Goal: Task Accomplishment & Management: Manage account settings

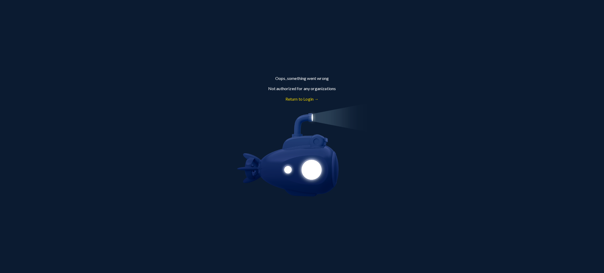
click at [309, 100] on link "Return to Login →" at bounding box center [302, 99] width 33 height 5
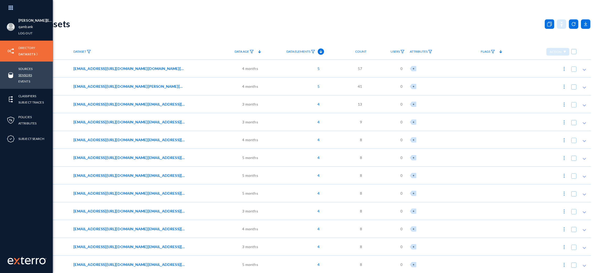
click at [23, 75] on link "Sensors" at bounding box center [25, 75] width 14 height 6
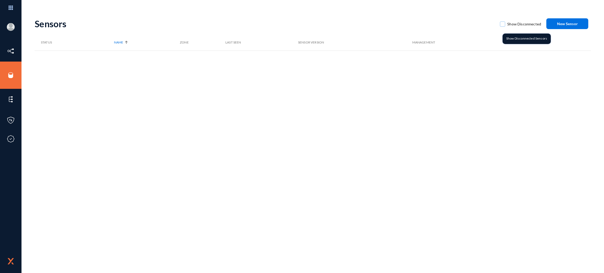
click at [512, 29] on mat-checkbox "Show Disconnected" at bounding box center [520, 24] width 41 height 13
click at [509, 25] on span "Show Disconnected" at bounding box center [525, 24] width 34 height 8
click at [503, 26] on input "Show Disconnected" at bounding box center [503, 26] width 1 height 1
checkbox input "true"
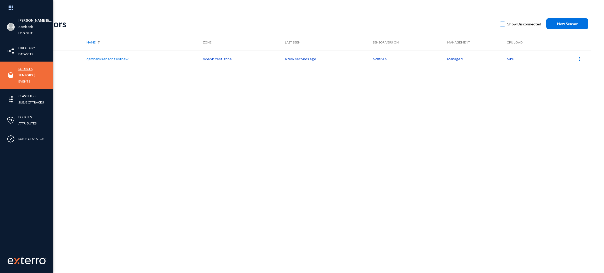
click at [26, 68] on link "Sources" at bounding box center [25, 69] width 14 height 6
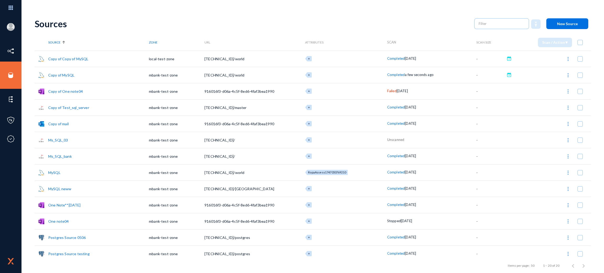
click at [565, 62] on button at bounding box center [568, 59] width 10 height 10
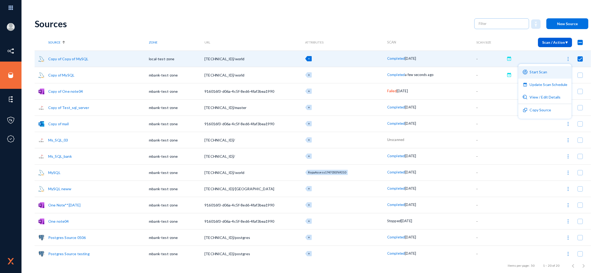
click at [545, 75] on button "Start Scan" at bounding box center [545, 72] width 53 height 13
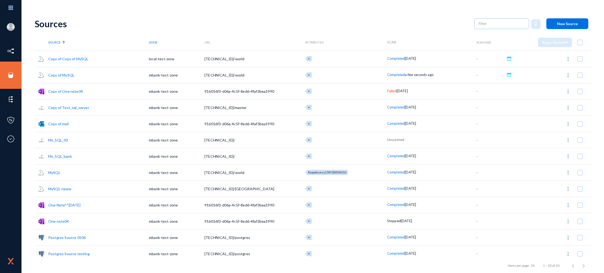
checkbox input "false"
drag, startPoint x: 386, startPoint y: 59, endPoint x: 449, endPoint y: 63, distance: 63.1
click at [449, 63] on tr "Copy of Copy of MySQL local-test-zone 172.31.102.116:3306/world + Queued for a …" at bounding box center [313, 59] width 557 height 16
click at [449, 63] on td "Queued for a few seconds" at bounding box center [431, 59] width 89 height 16
click at [396, 28] on div "Sources" at bounding box center [252, 23] width 435 height 11
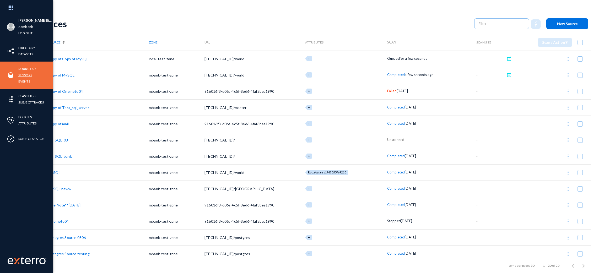
click at [26, 76] on link "Sensors" at bounding box center [25, 75] width 14 height 6
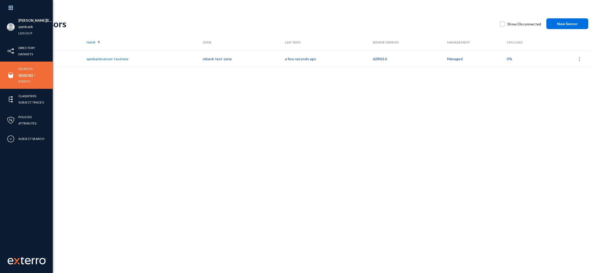
click at [23, 72] on link "Sensors" at bounding box center [25, 75] width 15 height 6
click at [26, 55] on link "Datasets" at bounding box center [25, 54] width 15 height 6
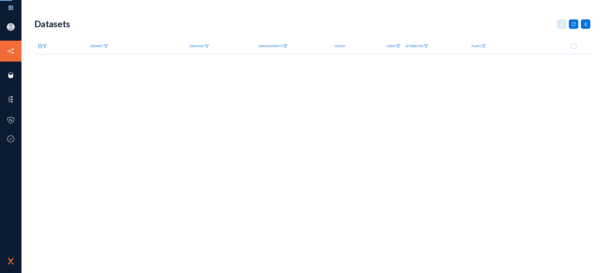
click at [46, 48] on img at bounding box center [45, 46] width 4 height 4
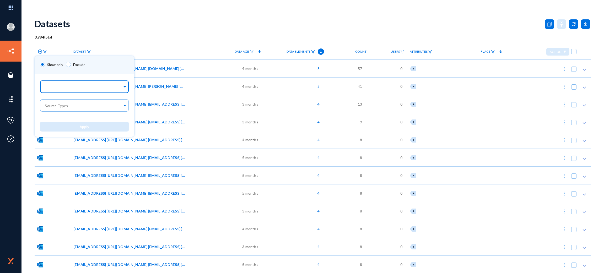
click at [59, 84] on div at bounding box center [83, 87] width 78 height 9
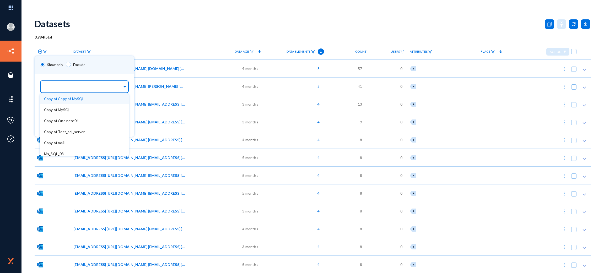
click at [58, 102] on div "Copy of Copy of MySQL" at bounding box center [84, 98] width 89 height 11
click at [135, 66] on div "Show only Exclude" at bounding box center [92, 65] width 115 height 18
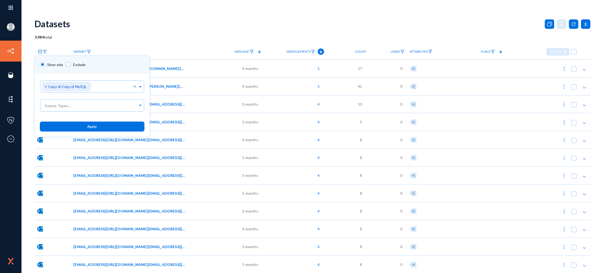
click at [103, 128] on button "Apply" at bounding box center [92, 127] width 105 height 10
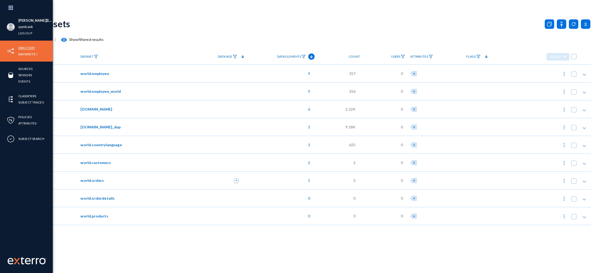
click at [23, 47] on link "Directory" at bounding box center [26, 48] width 17 height 6
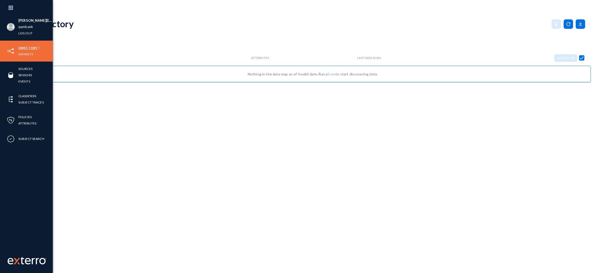
checkbox input "false"
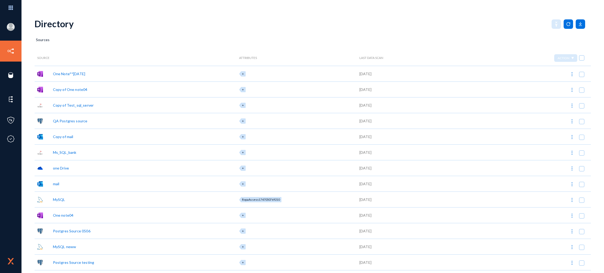
scroll to position [60, 0]
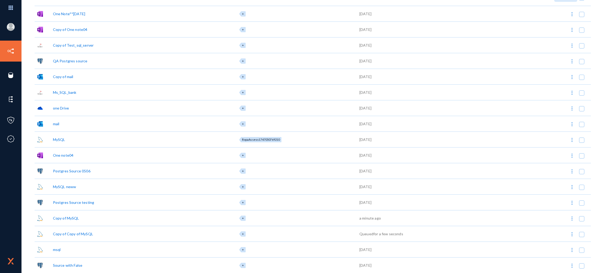
click at [83, 234] on div "Copy of Copy of MySQL" at bounding box center [73, 234] width 40 height 6
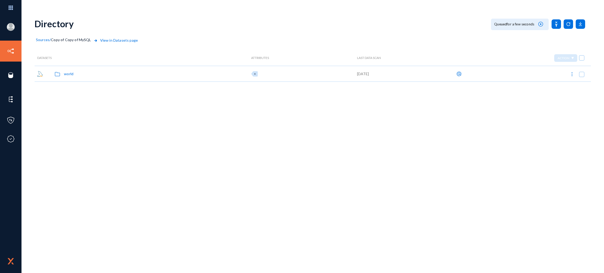
click at [65, 76] on div "world" at bounding box center [68, 74] width 9 height 6
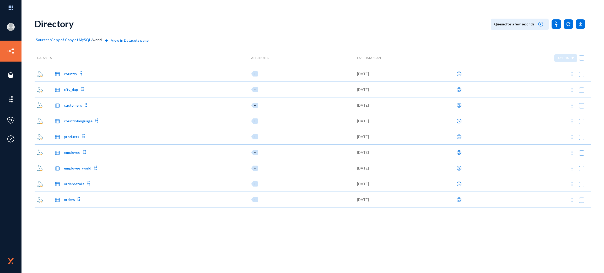
click at [45, 36] on div "Directory Queued for a few seconds Sources / Copy of Copy of MySQL / world View…" at bounding box center [313, 110] width 557 height 195
click at [45, 40] on span "Sources" at bounding box center [43, 40] width 14 height 4
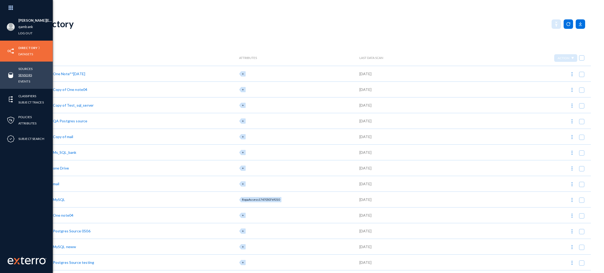
click at [25, 73] on link "Sensors" at bounding box center [25, 75] width 14 height 6
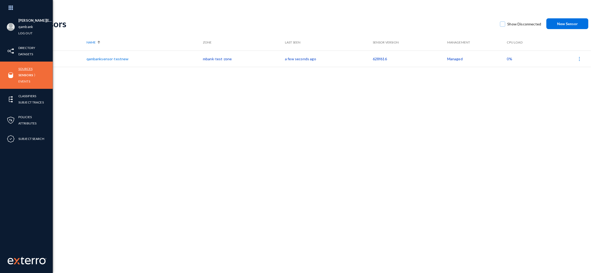
click at [27, 68] on link "Sources" at bounding box center [25, 69] width 14 height 6
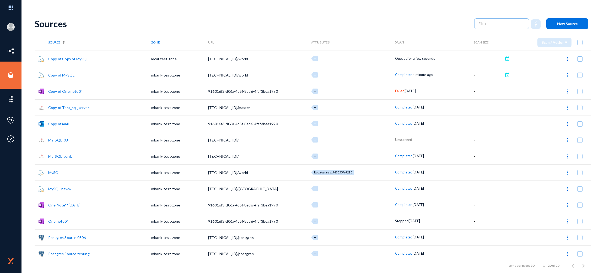
click at [59, 59] on link "Copy of Copy of MySQL" at bounding box center [68, 59] width 40 height 4
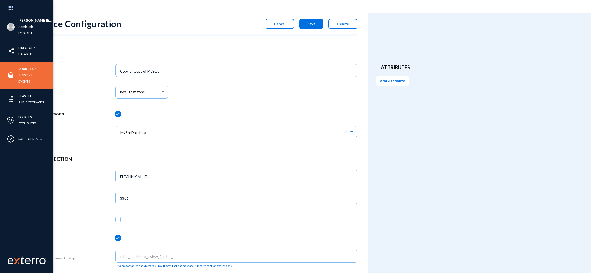
click at [26, 76] on link "Sensors" at bounding box center [25, 75] width 14 height 6
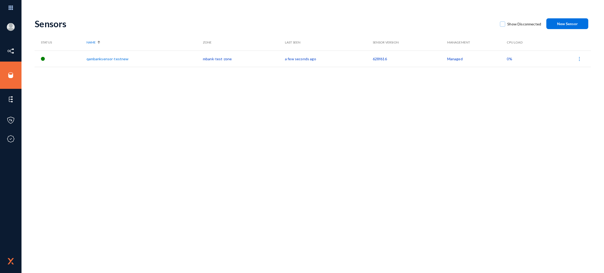
drag, startPoint x: 199, startPoint y: 58, endPoint x: 248, endPoint y: 64, distance: 49.4
click at [248, 64] on tr "qambanksensor-testnew mbank-test-zone a few seconds ago 628f616 Managed 0%" at bounding box center [313, 59] width 557 height 16
copy tr "mbank-test-zone"
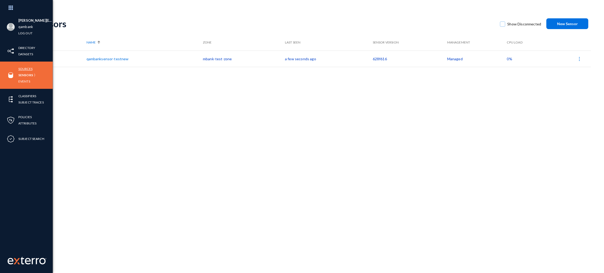
click at [23, 69] on link "Sources" at bounding box center [25, 69] width 14 height 6
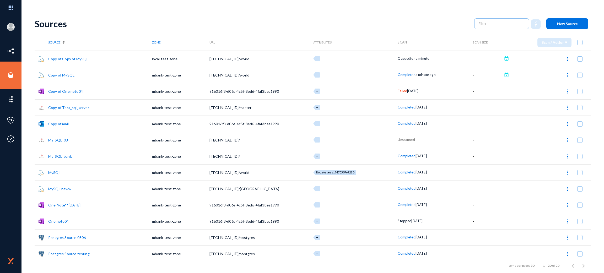
click at [566, 59] on img at bounding box center [567, 58] width 5 height 5
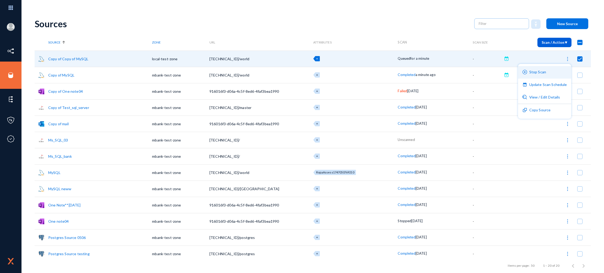
click at [547, 74] on button "Stop Scan" at bounding box center [544, 72] width 53 height 13
checkbox input "false"
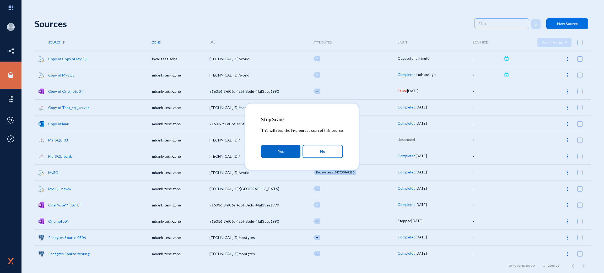
click at [279, 157] on button "Yes" at bounding box center [280, 151] width 39 height 13
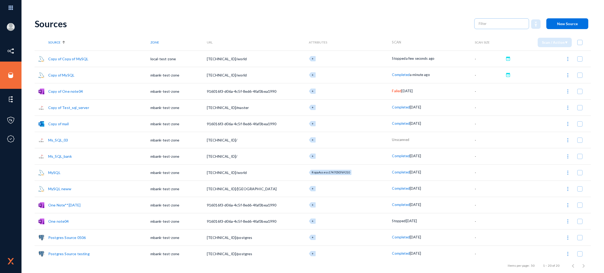
click at [81, 61] on link "Copy of Copy of MySQL" at bounding box center [68, 59] width 40 height 4
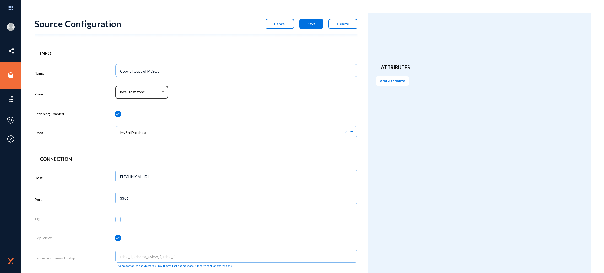
click at [160, 95] on div "local-test-zone" at bounding box center [141, 92] width 47 height 14
click at [145, 103] on span "mbank-test-zone" at bounding box center [142, 101] width 45 height 9
click at [224, 106] on div at bounding box center [236, 115] width 242 height 18
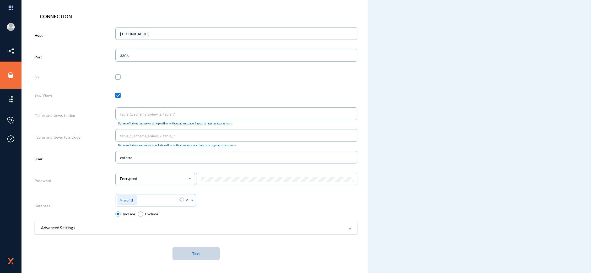
click at [207, 254] on button "Test" at bounding box center [196, 253] width 47 height 13
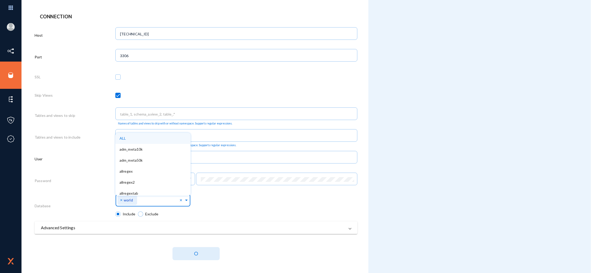
click at [158, 201] on input "text" at bounding box center [159, 201] width 41 height 5
click at [251, 210] on div "Select Namespace × world × ALL error_outline" at bounding box center [236, 202] width 242 height 19
click at [160, 199] on input "text" at bounding box center [159, 201] width 41 height 5
click at [240, 201] on div "Select Namespace × world × ALL error_outline" at bounding box center [236, 202] width 242 height 19
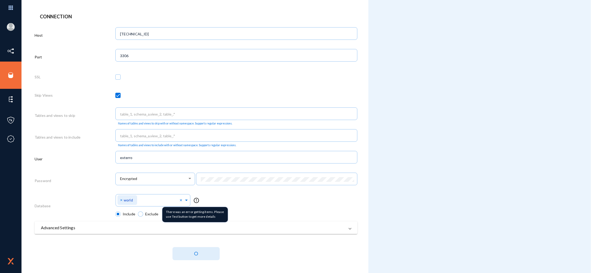
click at [195, 200] on mat-icon "error_outline" at bounding box center [196, 201] width 6 height 6
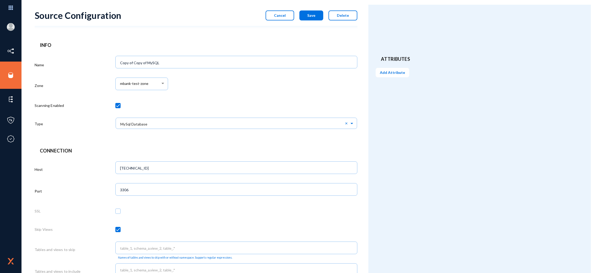
scroll to position [0, 0]
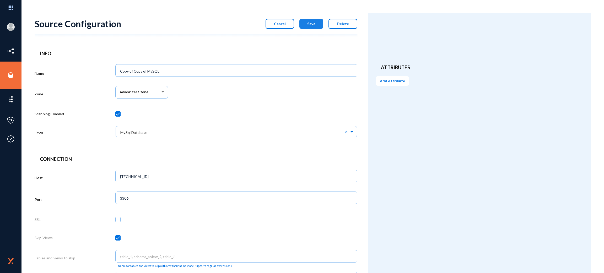
click at [314, 22] on span "Save" at bounding box center [311, 24] width 8 height 4
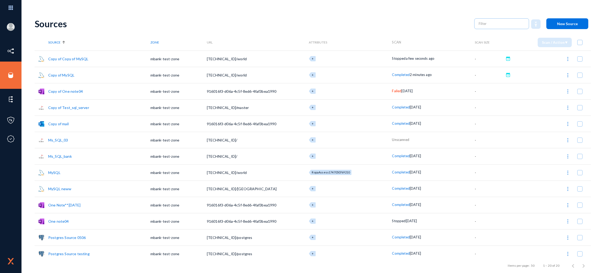
click at [566, 60] on img at bounding box center [568, 58] width 5 height 5
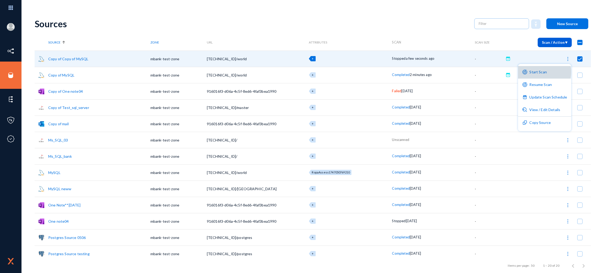
click at [542, 72] on button "Start Scan" at bounding box center [544, 72] width 53 height 13
checkbox input "false"
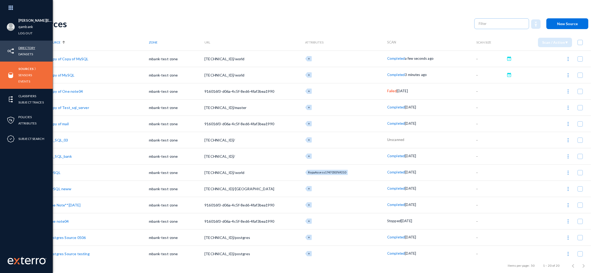
click at [26, 47] on link "Directory" at bounding box center [26, 48] width 17 height 6
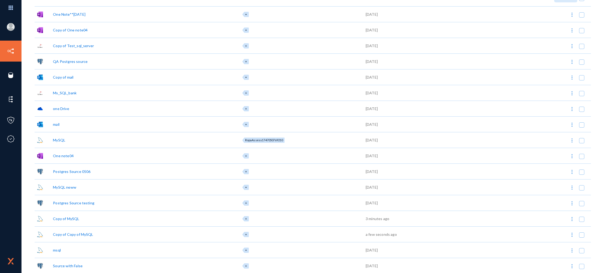
scroll to position [60, 0]
click at [80, 234] on div "Copy of Copy of MySQL" at bounding box center [73, 234] width 40 height 6
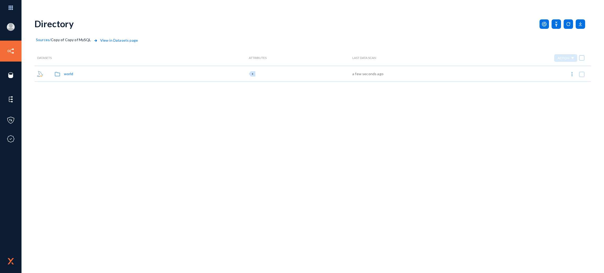
click at [73, 72] on div "world" at bounding box center [62, 74] width 25 height 6
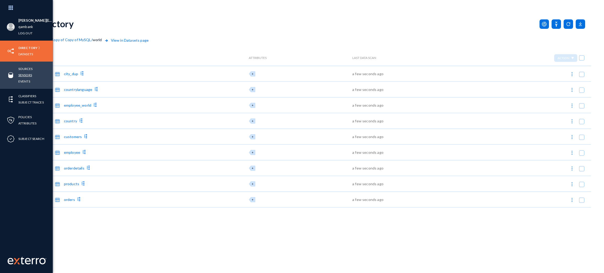
click at [28, 77] on link "Sensors" at bounding box center [25, 75] width 14 height 6
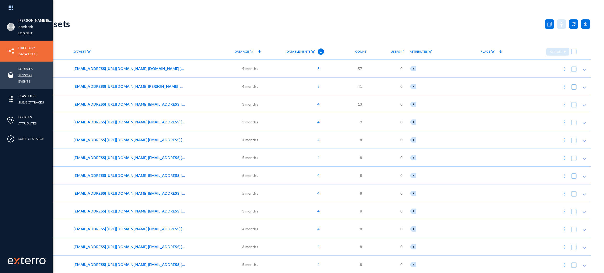
click at [29, 75] on link "Sensors" at bounding box center [25, 75] width 14 height 6
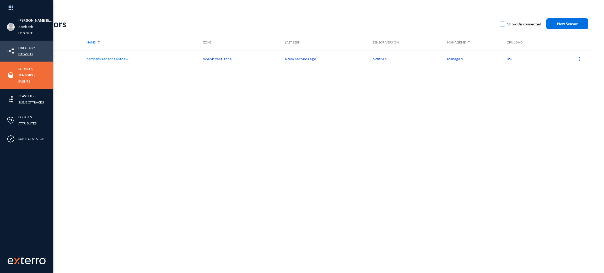
click at [32, 55] on link "Datasets" at bounding box center [25, 54] width 15 height 6
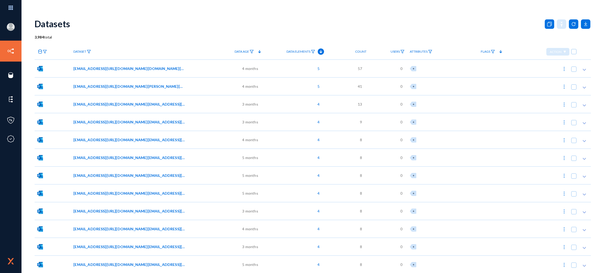
click at [47, 52] on link at bounding box center [42, 51] width 15 height 9
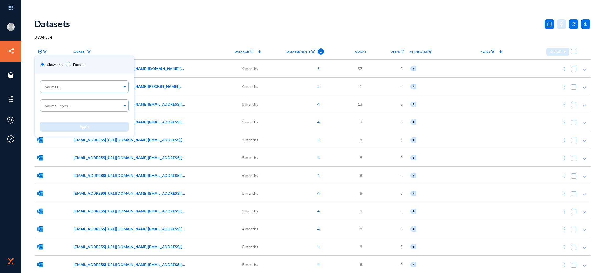
click at [152, 37] on div at bounding box center [302, 136] width 604 height 273
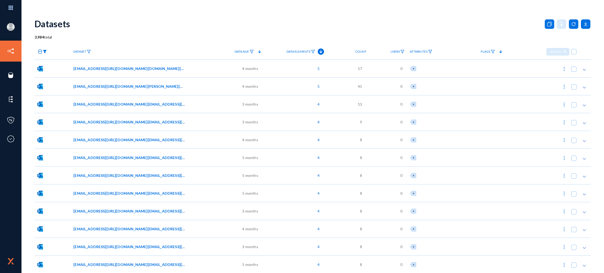
click at [40, 53] on icon at bounding box center [40, 52] width 4 height 4
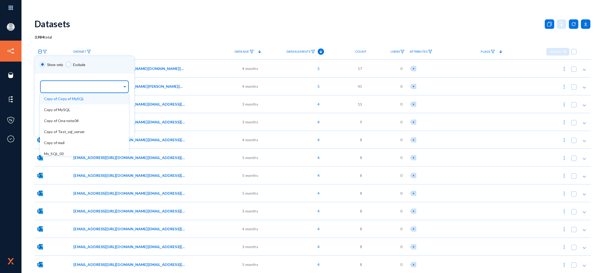
click at [50, 81] on div "Sources..." at bounding box center [83, 85] width 78 height 15
click at [62, 97] on span "Copy of Copy of MySQL" at bounding box center [64, 99] width 40 height 4
click at [119, 63] on div "Show only Exclude" at bounding box center [92, 65] width 115 height 18
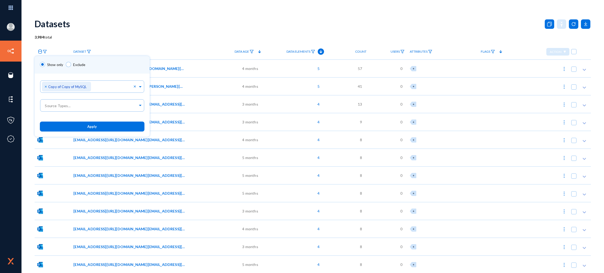
click at [102, 124] on button "Apply" at bounding box center [92, 127] width 105 height 10
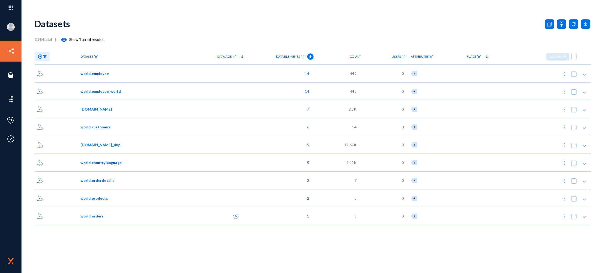
click at [129, 39] on div "3,984 total | visibility Show filtered results" at bounding box center [313, 39] width 557 height 10
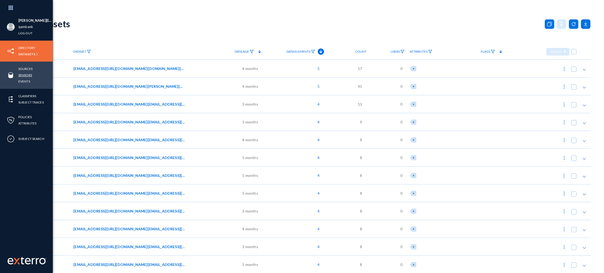
click at [21, 76] on link "Sensors" at bounding box center [25, 75] width 14 height 6
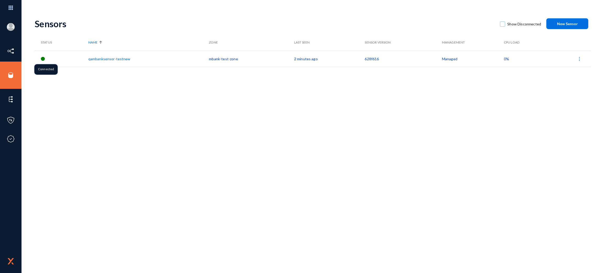
click at [42, 58] on div at bounding box center [43, 59] width 4 height 4
click at [55, 77] on div "Sensors Show Disconnected New Sensor Status Name Zone Last Seen Sensor Version …" at bounding box center [313, 91] width 557 height 157
click at [44, 57] on div at bounding box center [43, 59] width 4 height 4
click at [300, 205] on div "Sensors Show Disconnected New Sensor Status Name Zone Last Seen Sensor Version …" at bounding box center [313, 143] width 557 height 260
